Goal: Information Seeking & Learning: Learn about a topic

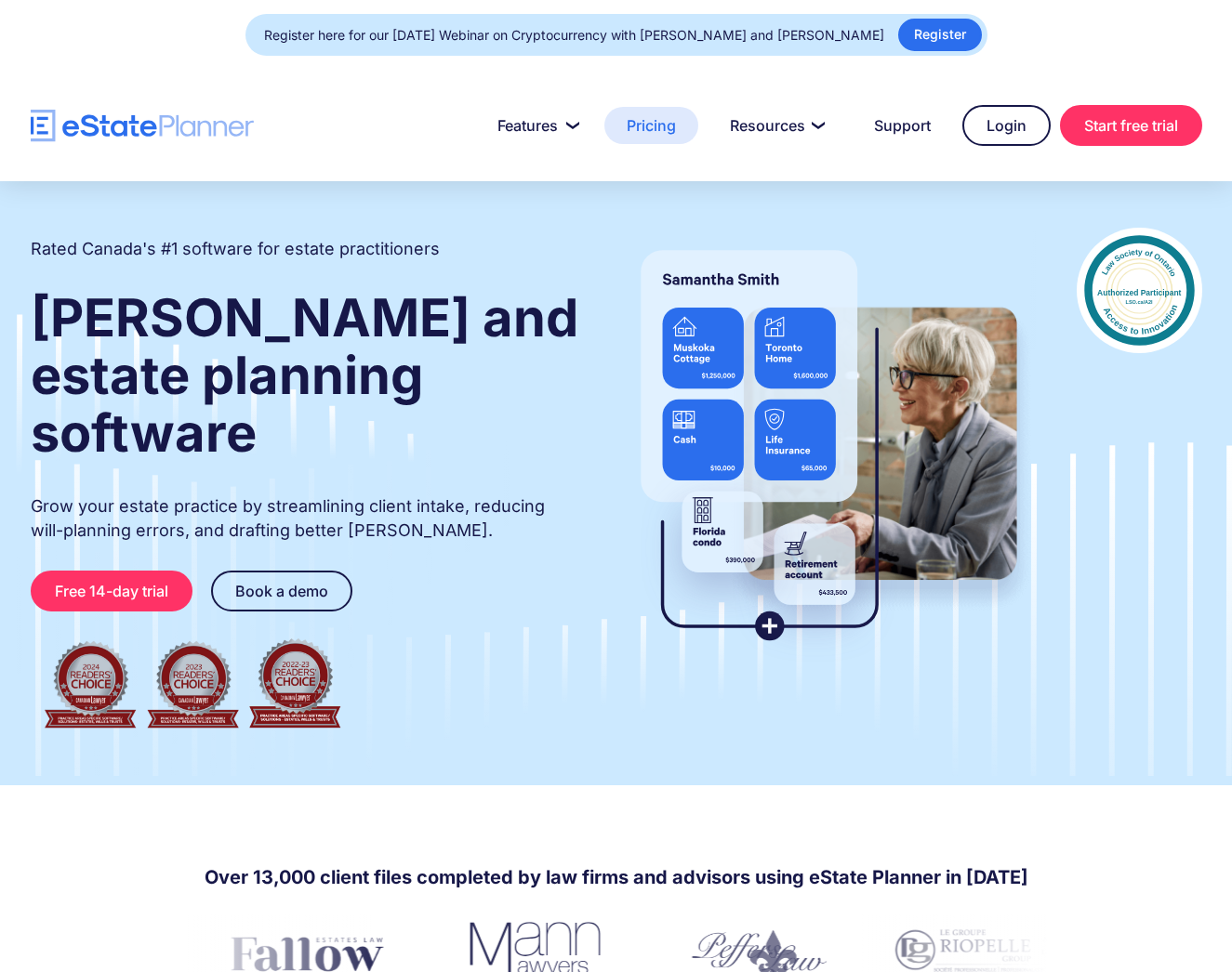
click at [660, 128] on link "Pricing" at bounding box center [651, 125] width 94 height 37
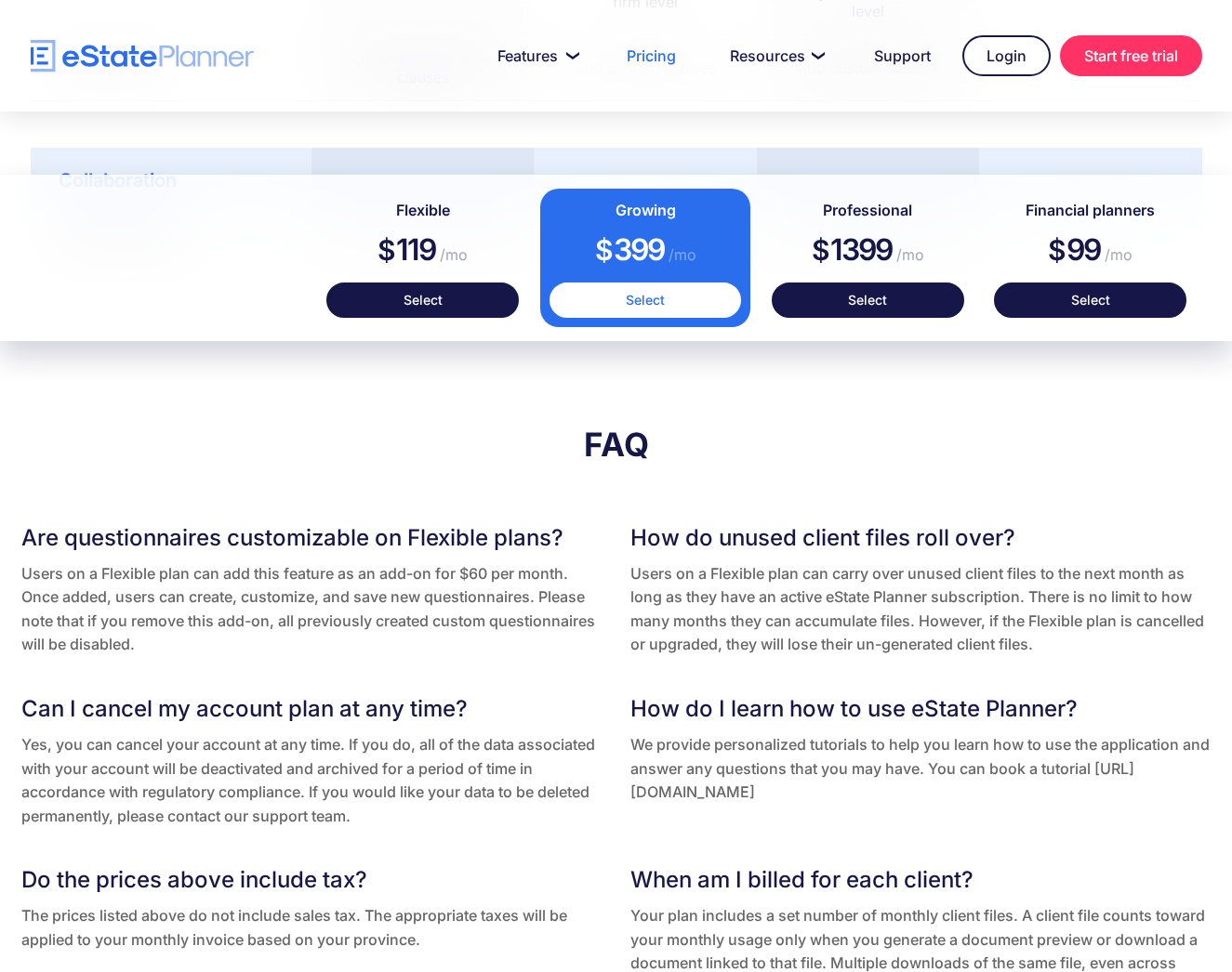
scroll to position [3347, 0]
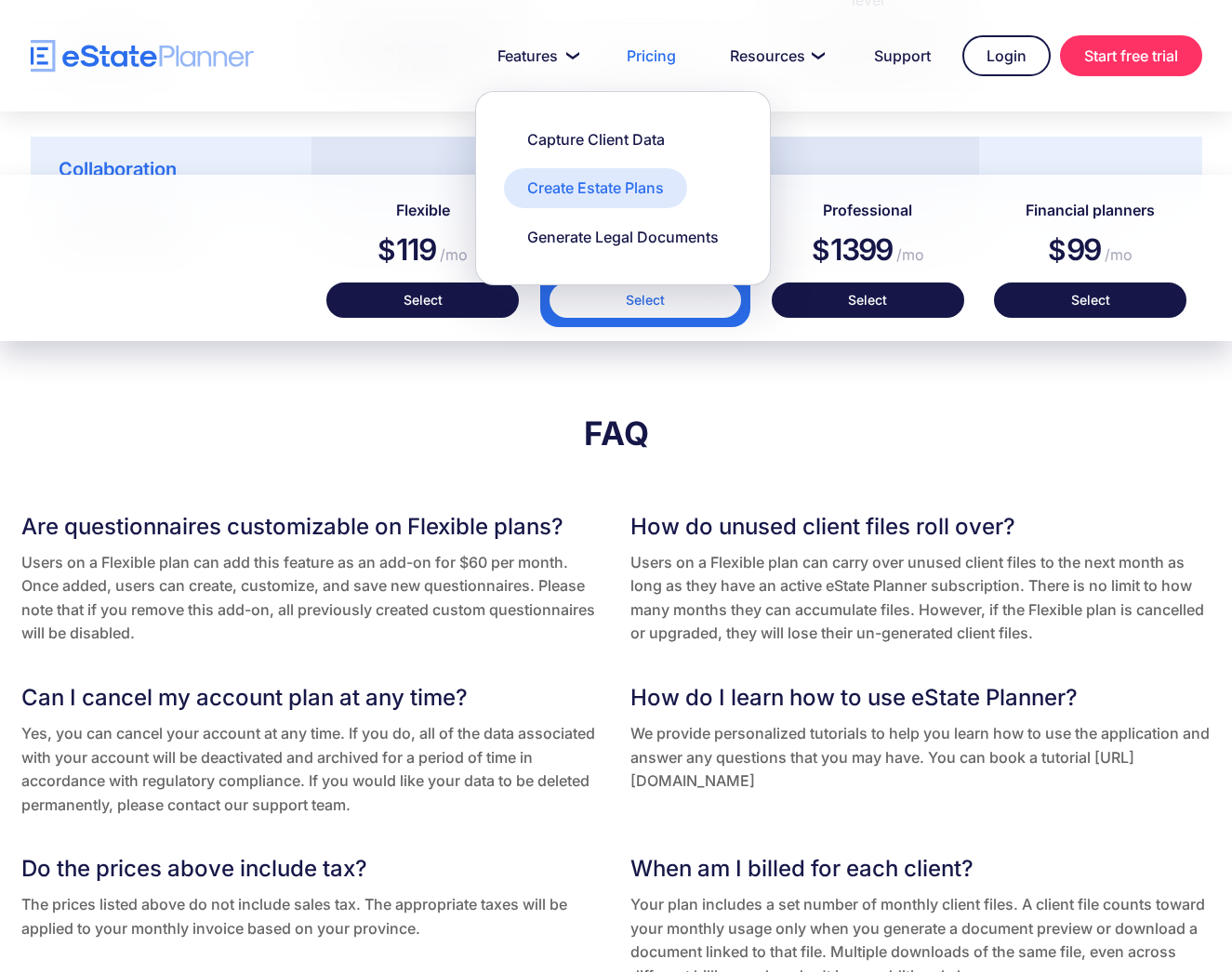
click at [578, 201] on link "Create Estate Plans" at bounding box center [595, 188] width 183 height 39
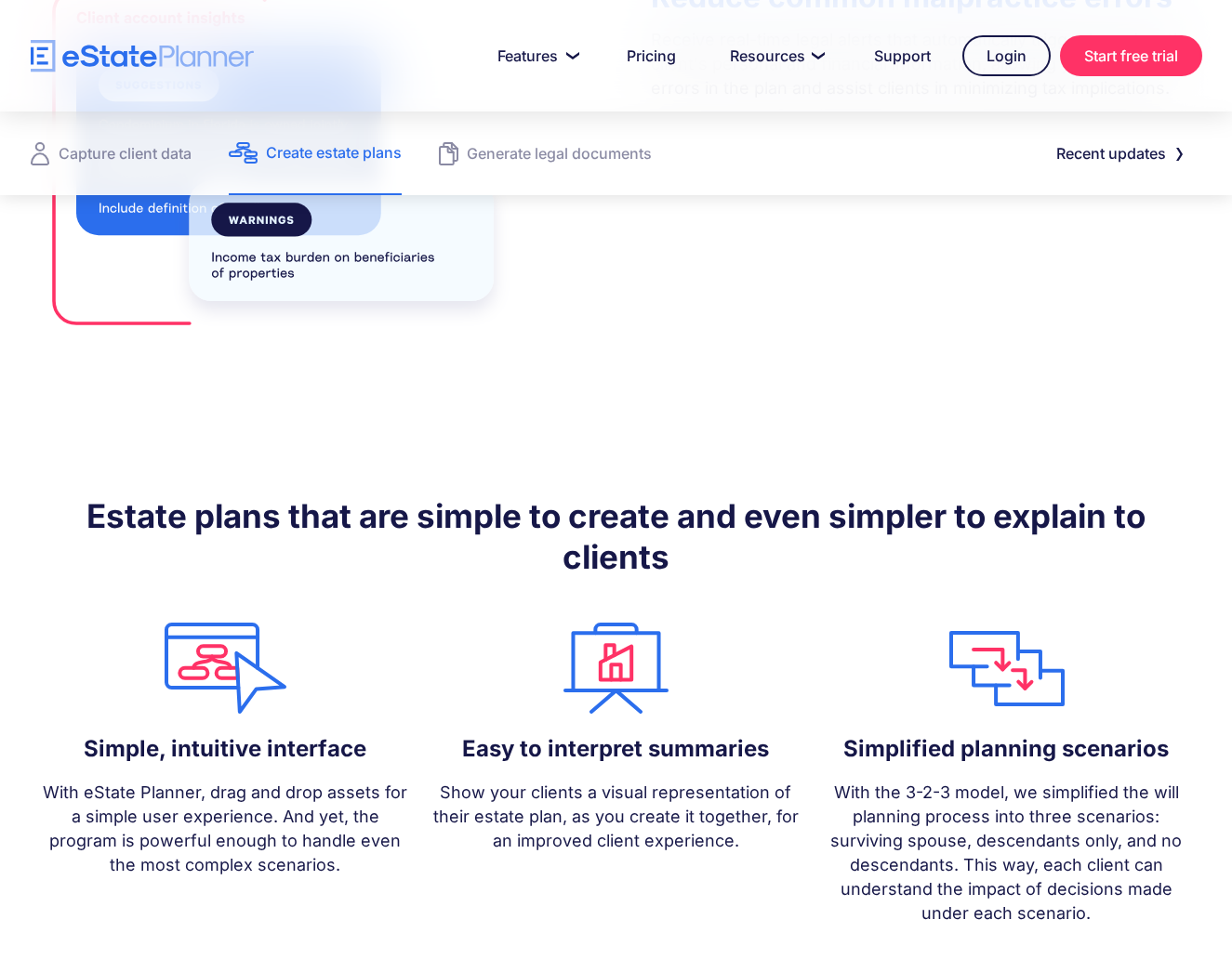
scroll to position [1395, 0]
